Goal: Transaction & Acquisition: Download file/media

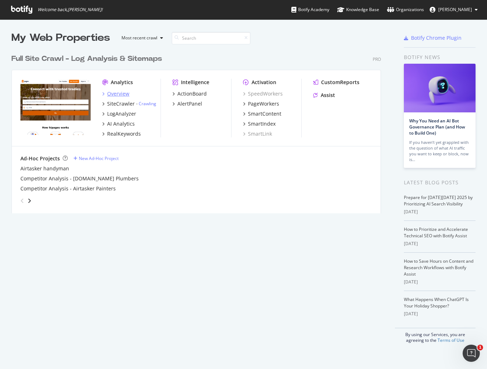
scroll to position [369, 487]
click at [115, 94] on div "Overview" at bounding box center [118, 93] width 22 height 7
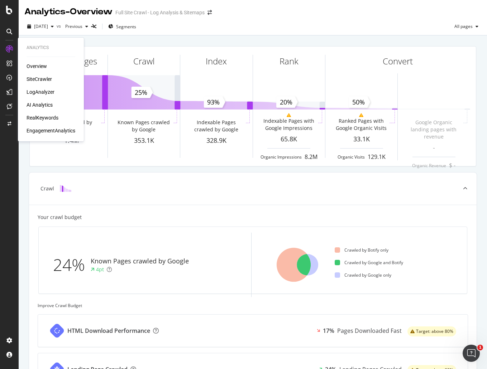
click at [40, 78] on div "SiteCrawler" at bounding box center [39, 79] width 25 height 7
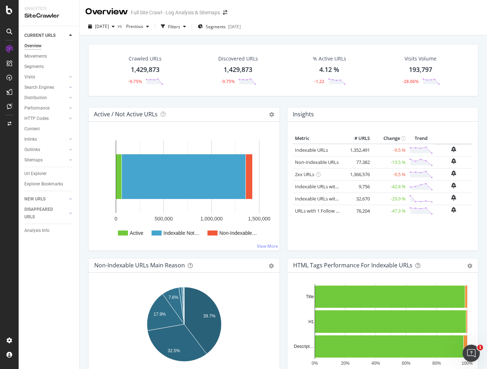
click at [140, 66] on div "1,429,873" at bounding box center [145, 69] width 29 height 9
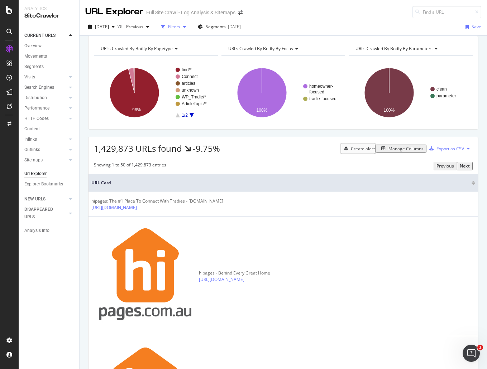
click at [180, 30] on div "Filters" at bounding box center [174, 27] width 12 height 6
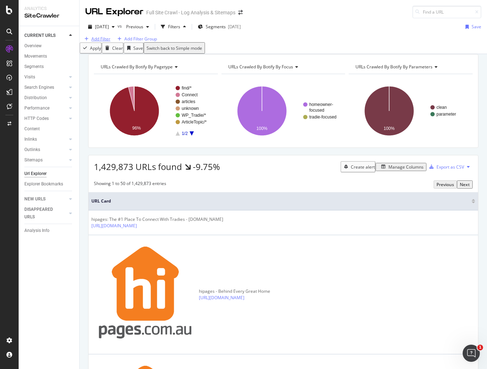
click at [104, 42] on div "Add Filter" at bounding box center [100, 39] width 19 height 6
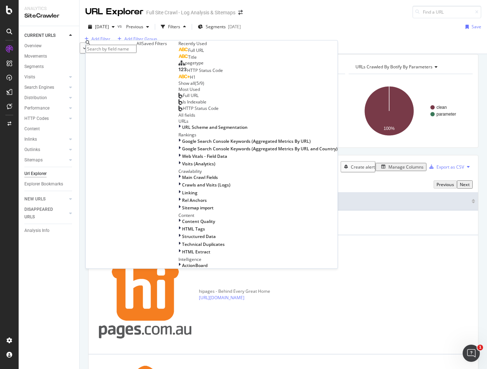
click at [188, 53] on span "Full URL" at bounding box center [196, 50] width 16 height 6
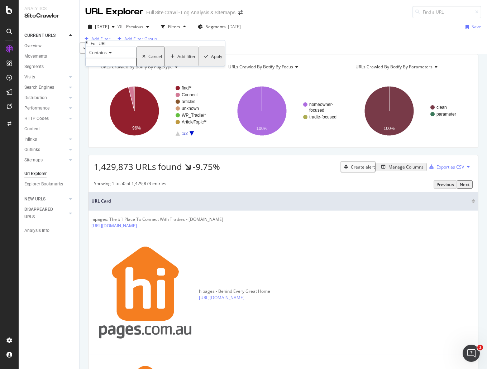
click at [116, 66] on input "text" at bounding box center [111, 62] width 51 height 8
click at [102, 56] on span "Contains" at bounding box center [98, 52] width 18 height 6
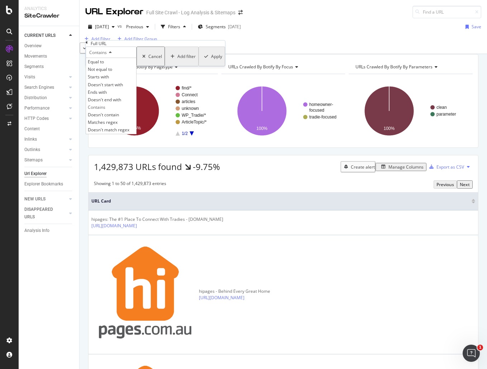
click at [102, 56] on span "Contains" at bounding box center [98, 52] width 18 height 6
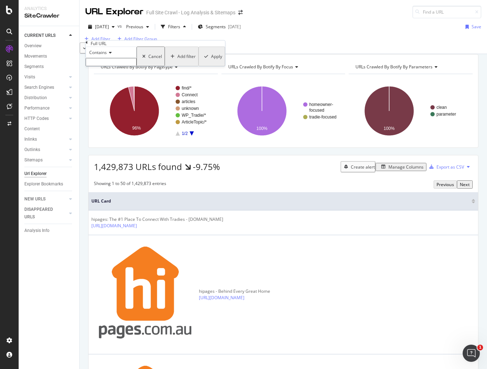
click at [118, 66] on input "text" at bounding box center [111, 62] width 51 height 8
type input "/checklist"
click at [210, 62] on div "Apply" at bounding box center [215, 59] width 11 height 6
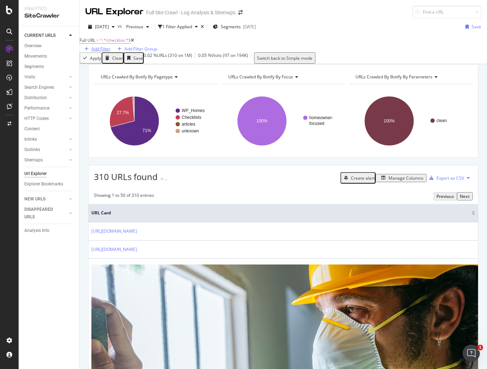
click at [110, 46] on div "Add Filter" at bounding box center [100, 49] width 19 height 6
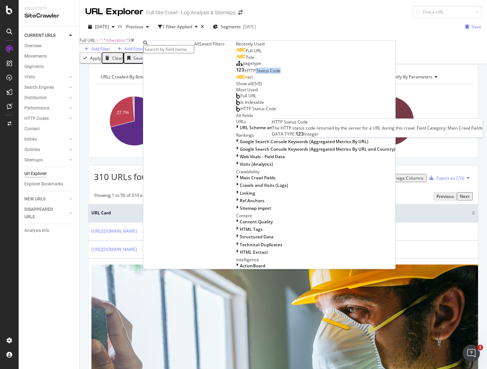
click at [236, 74] on div "HTTP Status Code" at bounding box center [258, 71] width 44 height 6
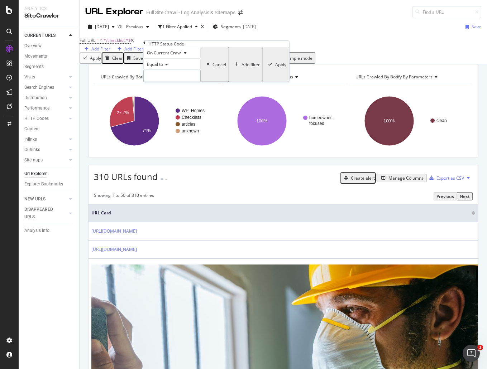
click at [173, 82] on input "number" at bounding box center [171, 76] width 57 height 12
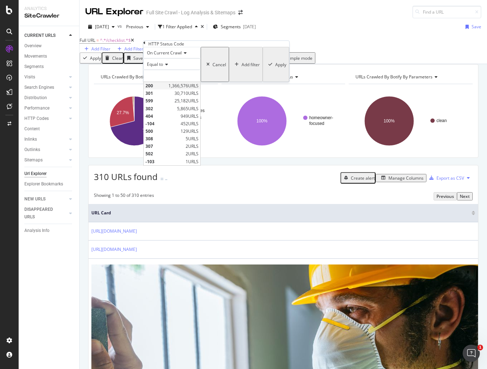
click at [167, 89] on span "200" at bounding box center [155, 86] width 21 height 6
type input "200"
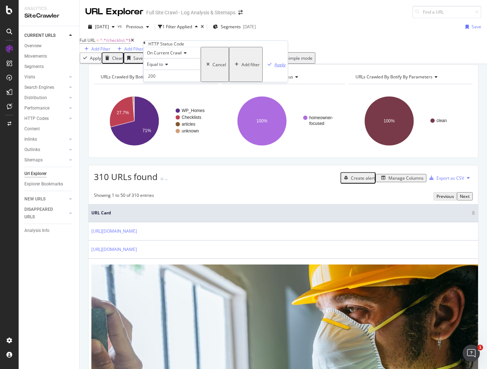
click at [274, 68] on div "Apply" at bounding box center [279, 65] width 11 height 6
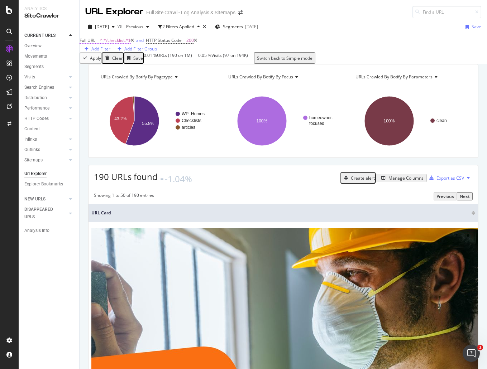
click at [120, 43] on span "^.*/checklist.*$" at bounding box center [115, 40] width 31 height 6
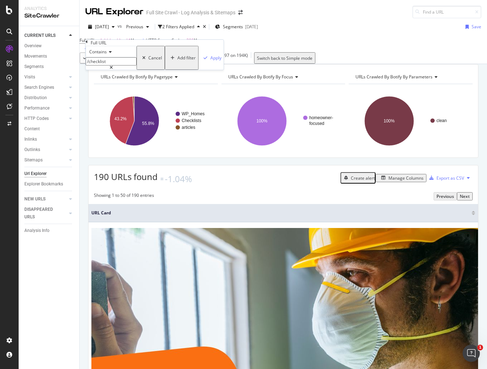
click at [135, 66] on input "/checklist" at bounding box center [111, 61] width 51 height 8
type input "/checklists/"
click at [210, 61] on div "Apply" at bounding box center [215, 58] width 11 height 6
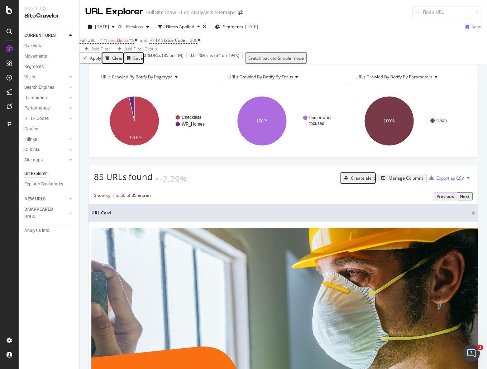
click at [439, 181] on div "Export as CSV" at bounding box center [450, 178] width 28 height 6
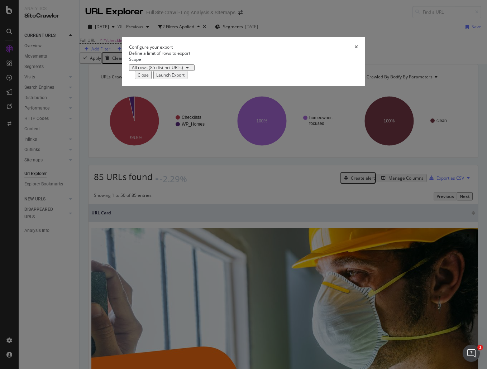
click at [185, 78] on div "Launch Export" at bounding box center [170, 75] width 28 height 6
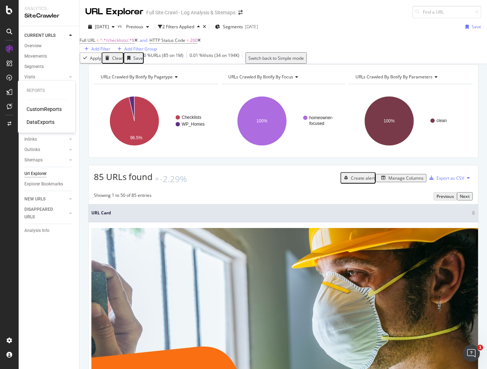
click at [41, 123] on div "DataExports" at bounding box center [41, 122] width 28 height 7
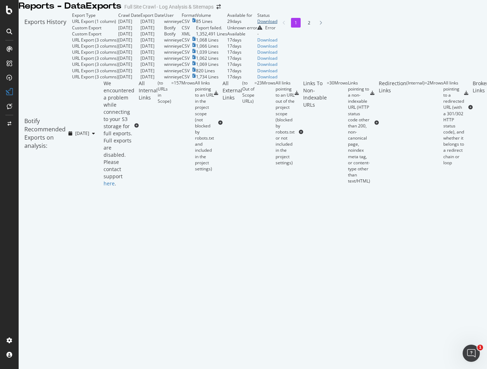
click at [277, 24] on div "Download" at bounding box center [267, 21] width 20 height 6
